Goal: Task Accomplishment & Management: Use online tool/utility

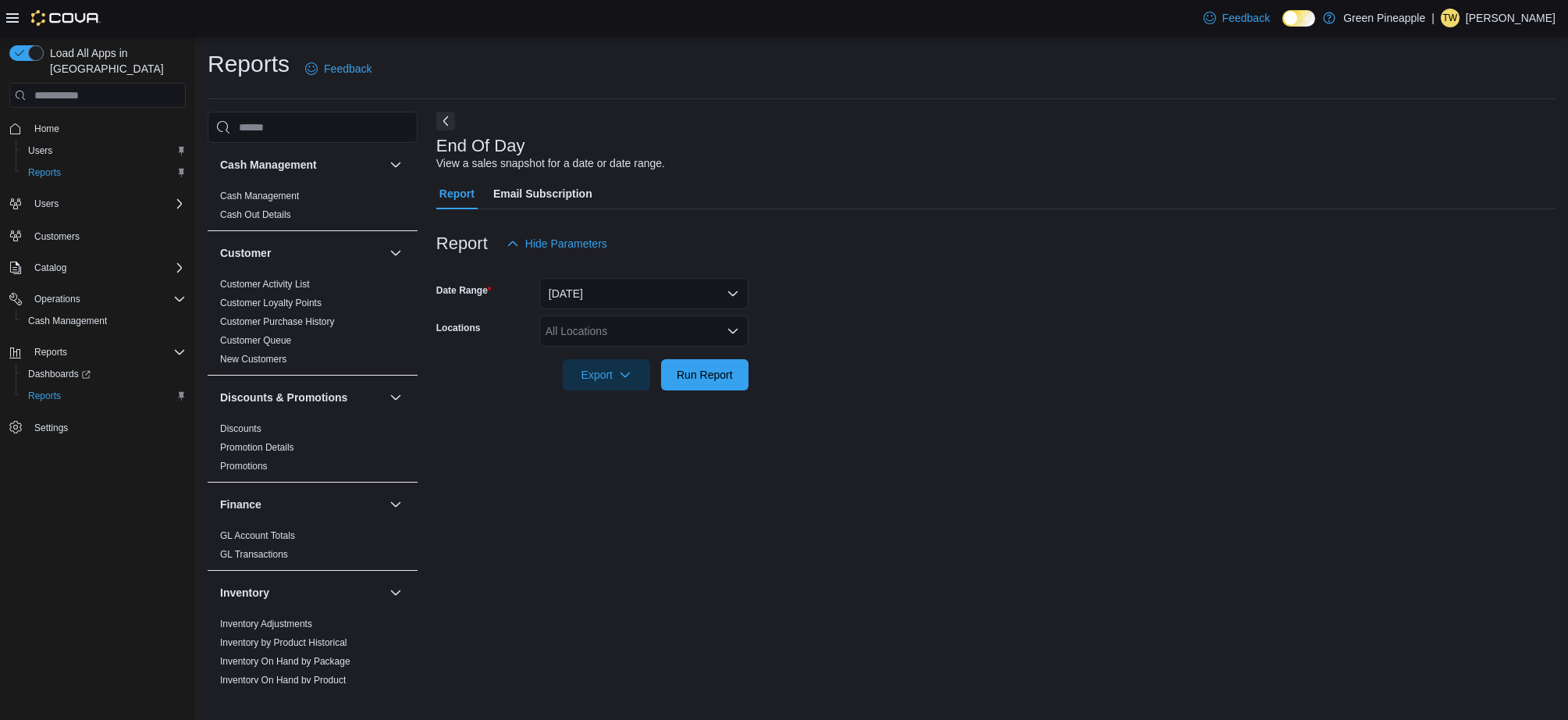
click at [704, 339] on div "All Locations" at bounding box center [644, 330] width 209 height 31
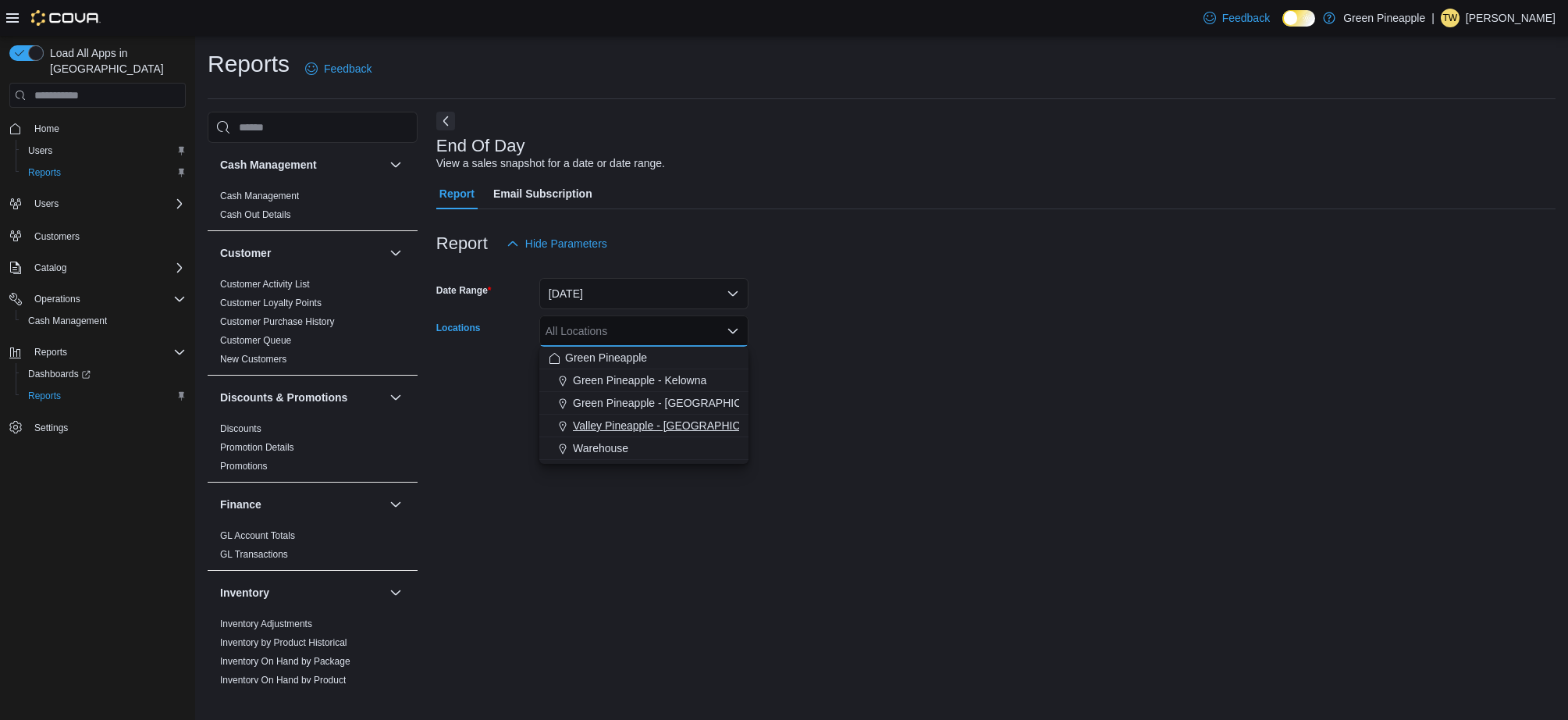
click at [683, 420] on span "Valley Pineapple - [GEOGRAPHIC_DATA]" at bounding box center [674, 426] width 204 height 16
drag, startPoint x: 944, startPoint y: 299, endPoint x: 876, endPoint y: 324, distance: 72.4
click at [943, 299] on form "Date Range [DATE] Locations Valley [GEOGRAPHIC_DATA] - [GEOGRAPHIC_DATA] Combo …" at bounding box center [995, 325] width 1119 height 131
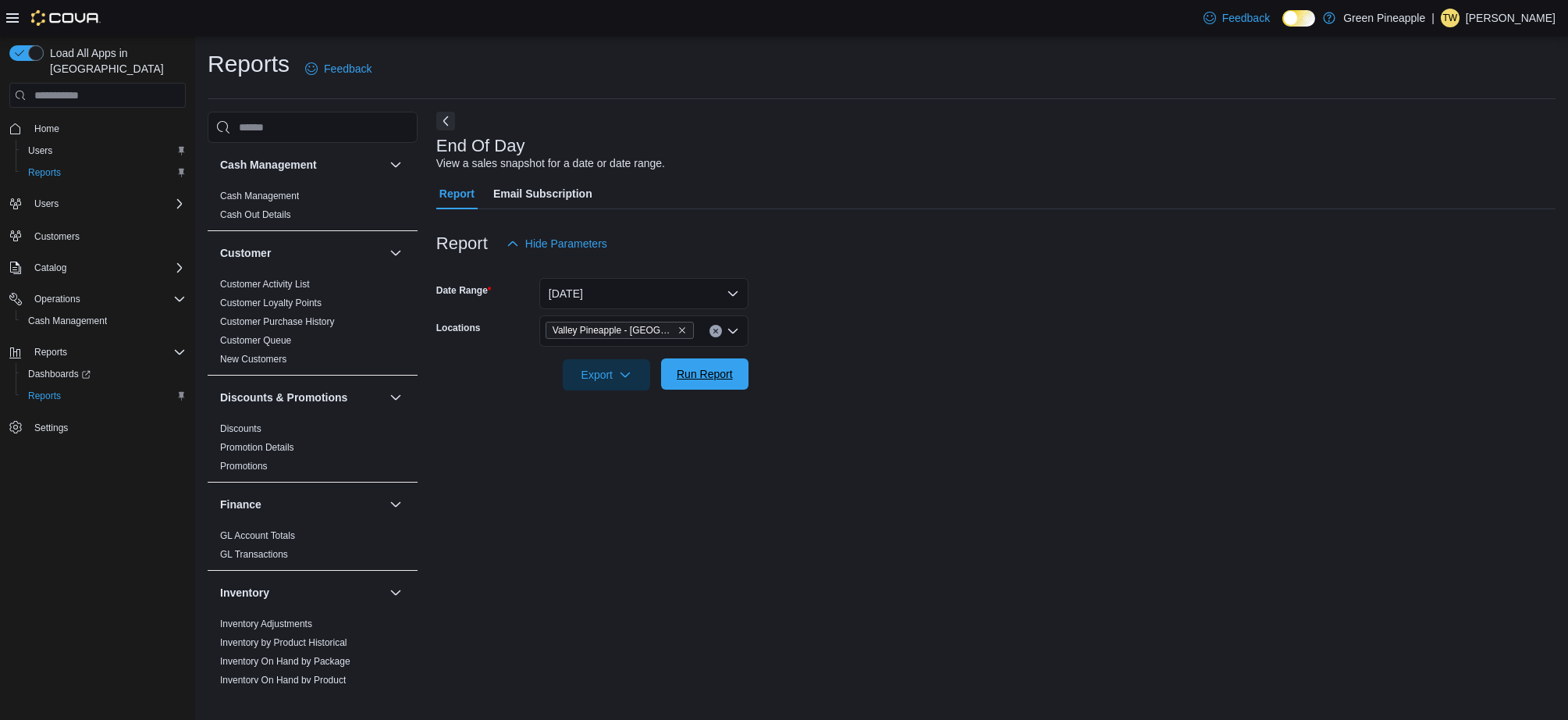
click at [690, 374] on span "Run Report" at bounding box center [704, 374] width 56 height 16
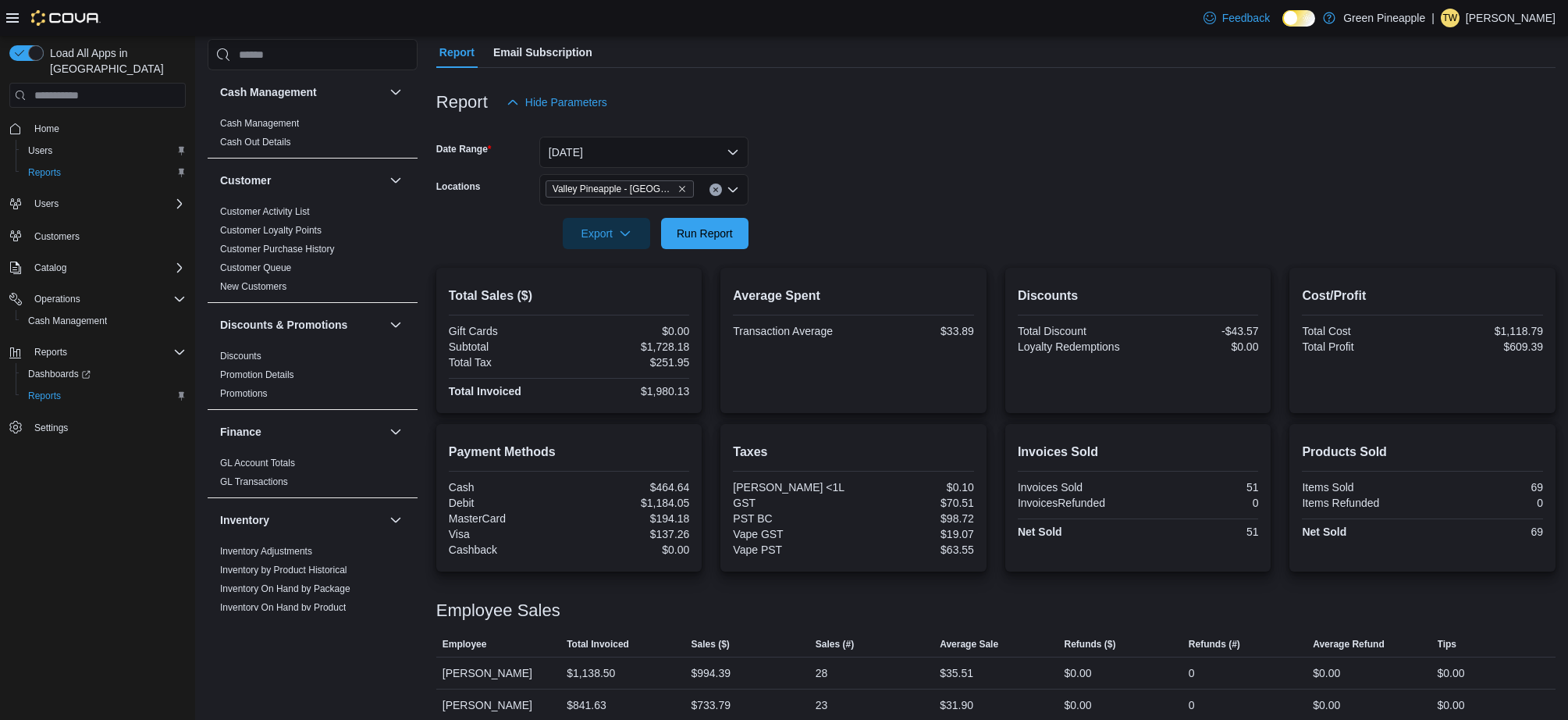
scroll to position [155, 0]
